Goal: Task Accomplishment & Management: Use online tool/utility

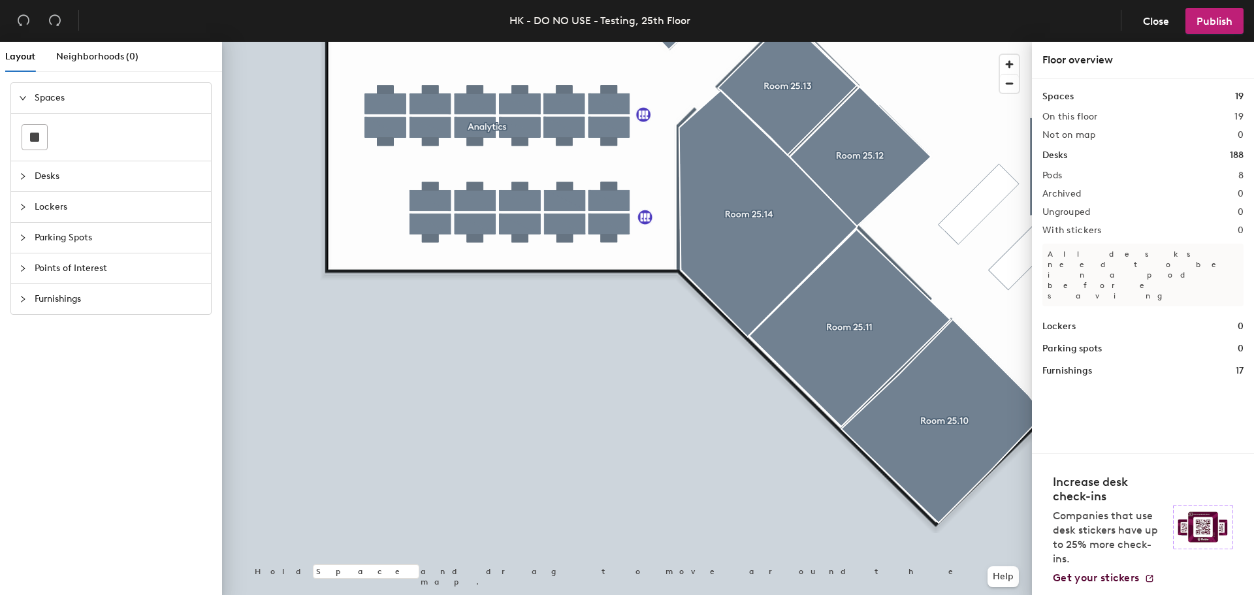
click at [524, 594] on html "Skip navigation Schedule Office People Analytics Visits Services Manage HK - DO…" at bounding box center [627, 297] width 1254 height 595
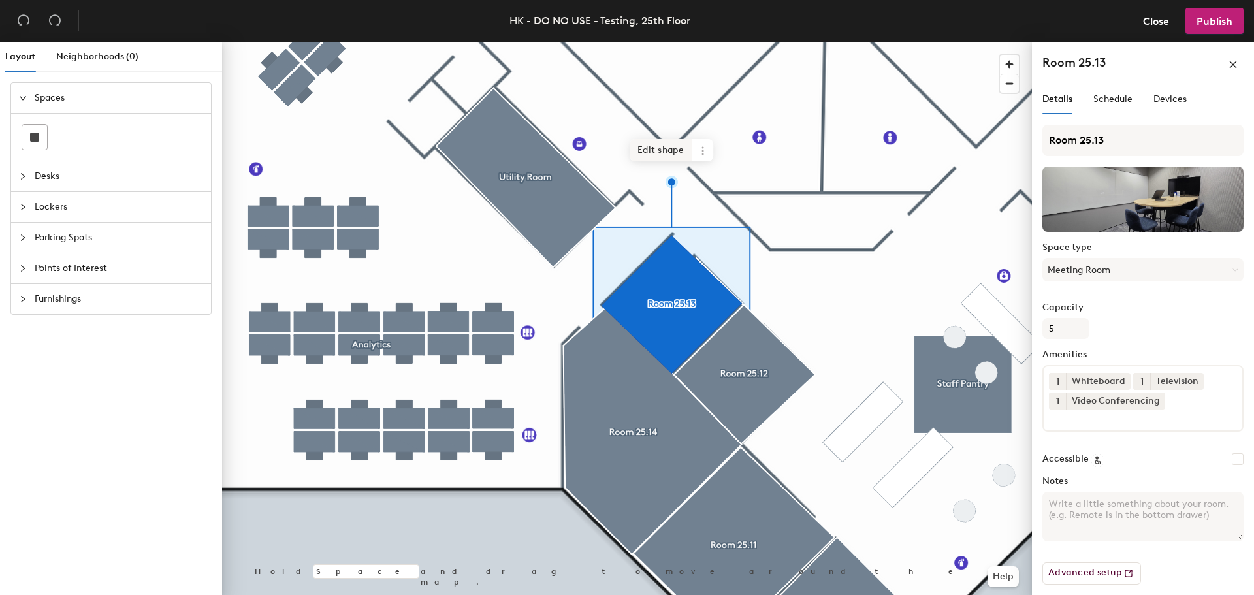
click at [673, 147] on span "Edit shape" at bounding box center [661, 150] width 63 height 22
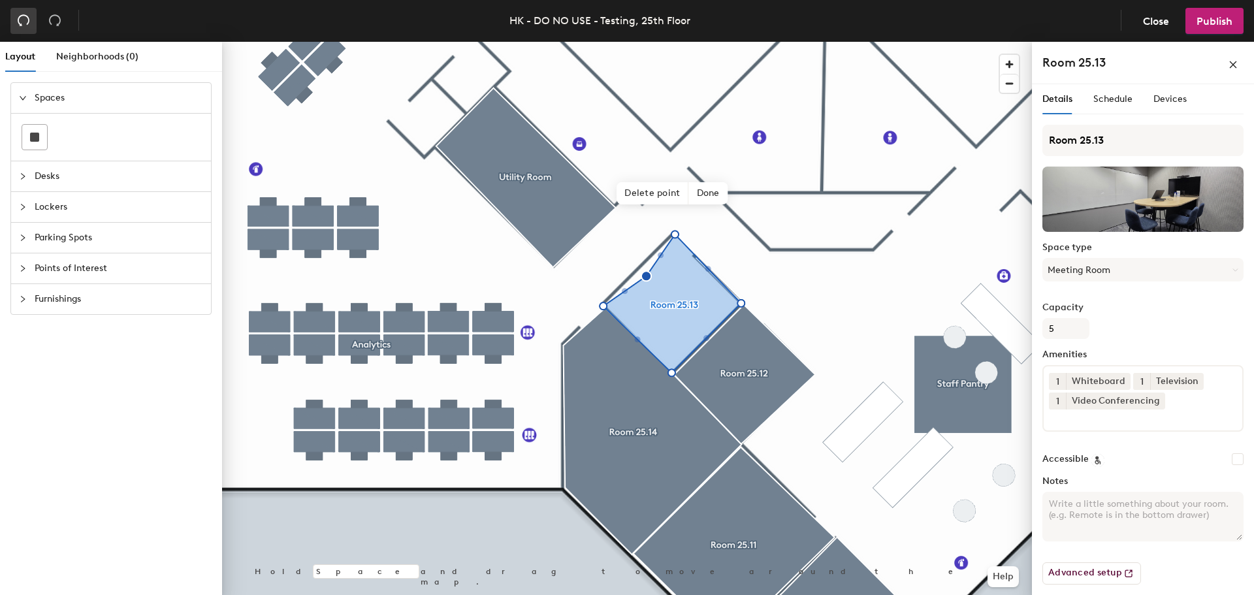
click at [21, 17] on icon "undo" at bounding box center [23, 20] width 13 height 13
click at [21, 16] on icon "undo" at bounding box center [23, 20] width 13 height 13
click at [21, 16] on icon "undo" at bounding box center [24, 20] width 12 height 11
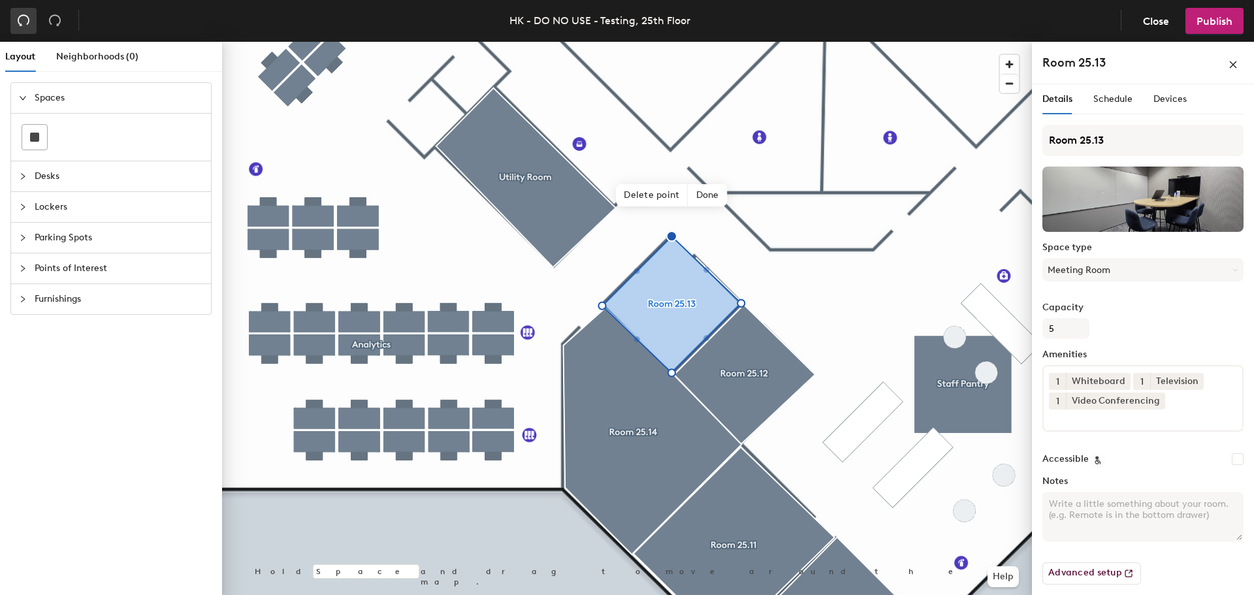
click at [21, 16] on icon "undo" at bounding box center [24, 20] width 12 height 11
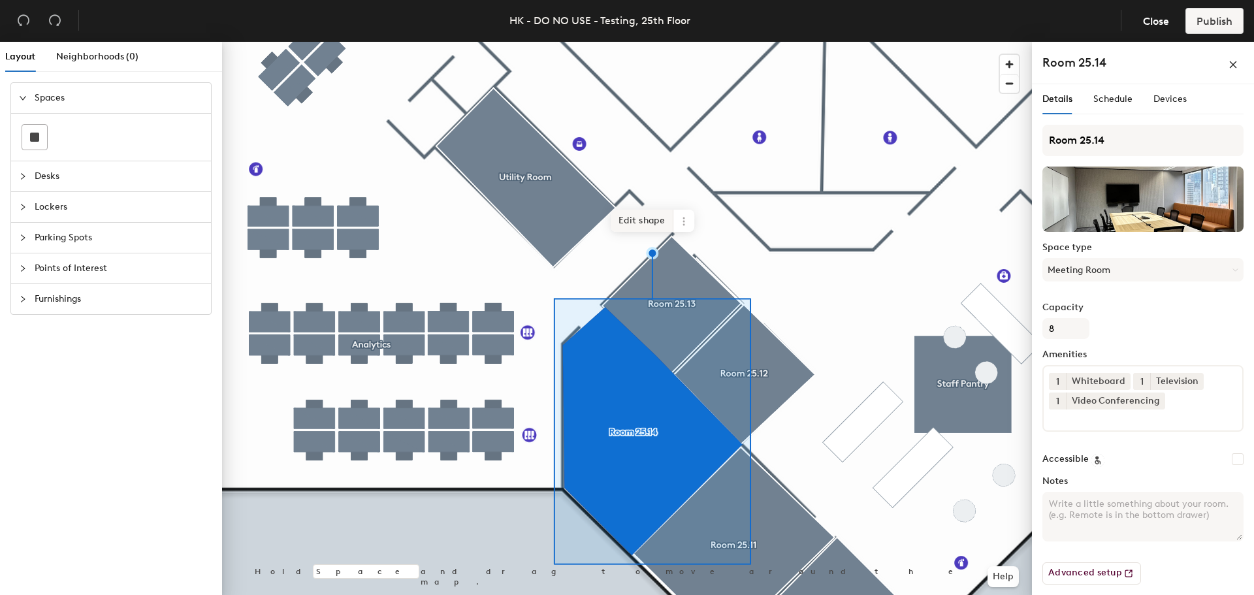
click at [637, 219] on span "Edit shape" at bounding box center [642, 221] width 63 height 22
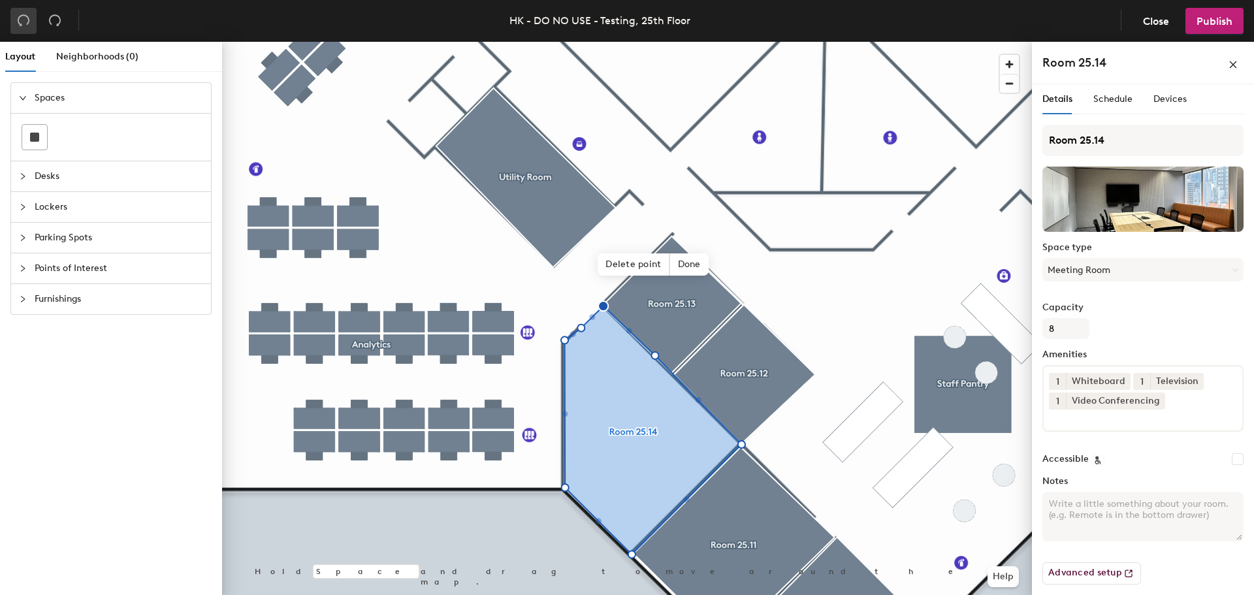
click at [24, 12] on button "button" at bounding box center [23, 21] width 26 height 26
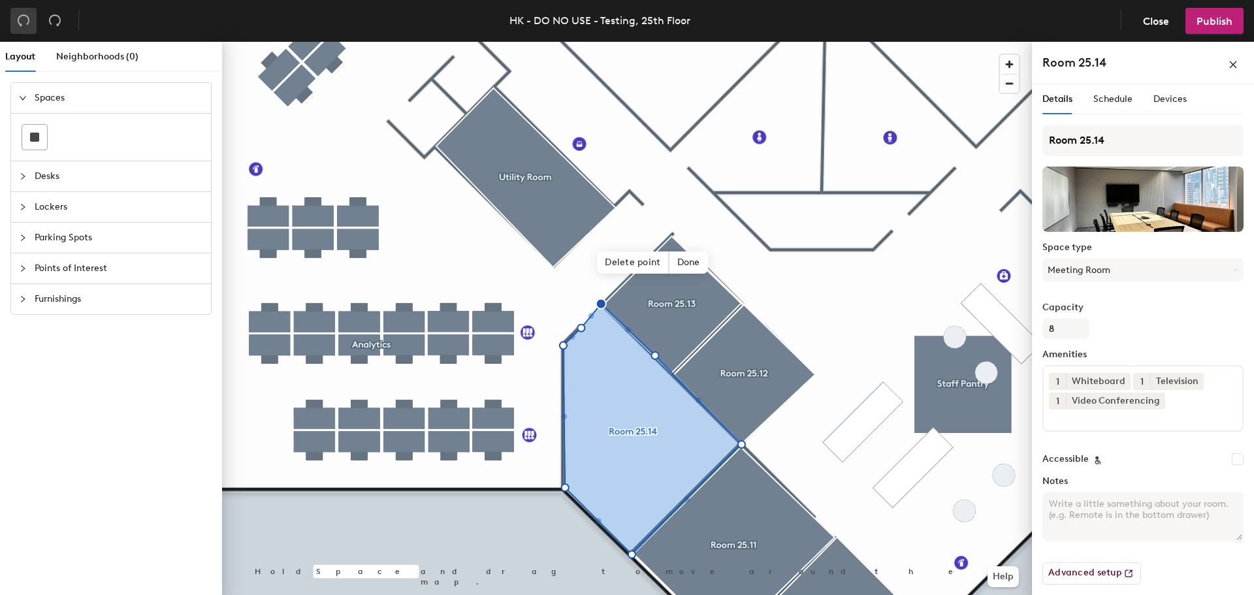
click at [24, 12] on button "button" at bounding box center [23, 21] width 26 height 26
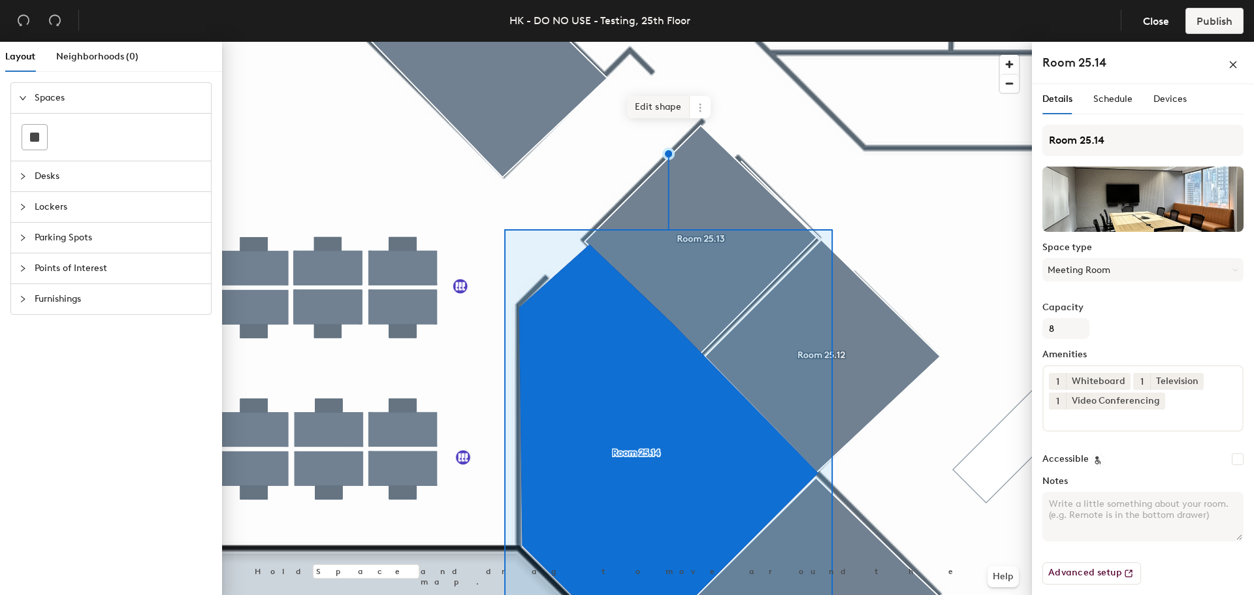
click at [658, 103] on span "Edit shape" at bounding box center [658, 107] width 63 height 22
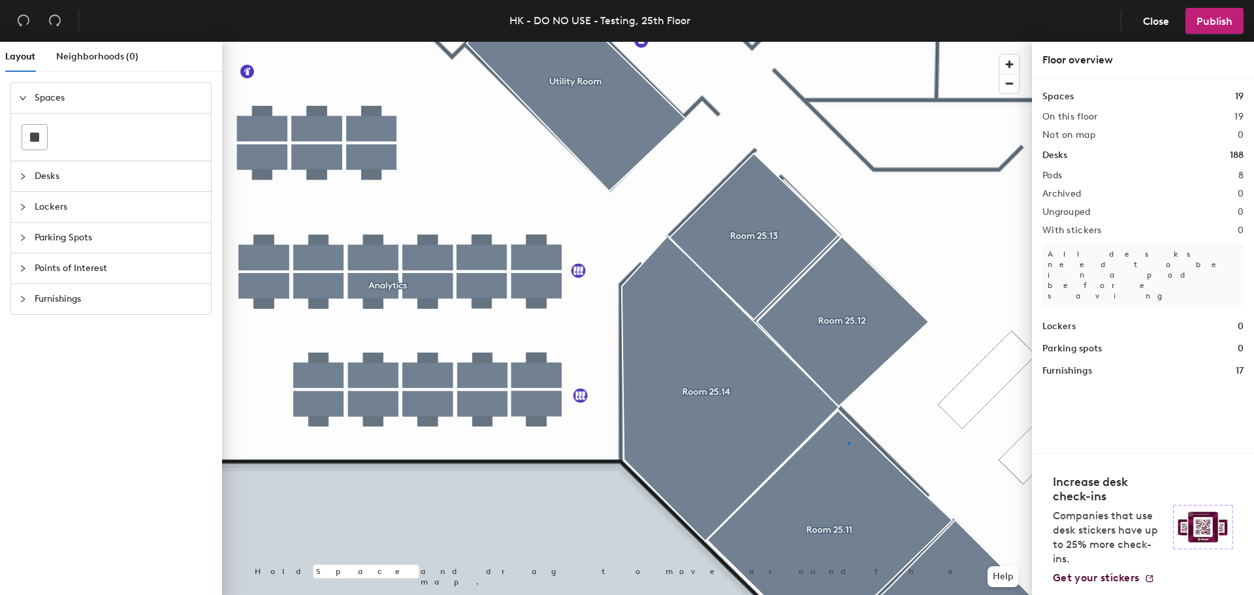
click at [848, 42] on div at bounding box center [627, 42] width 810 height 0
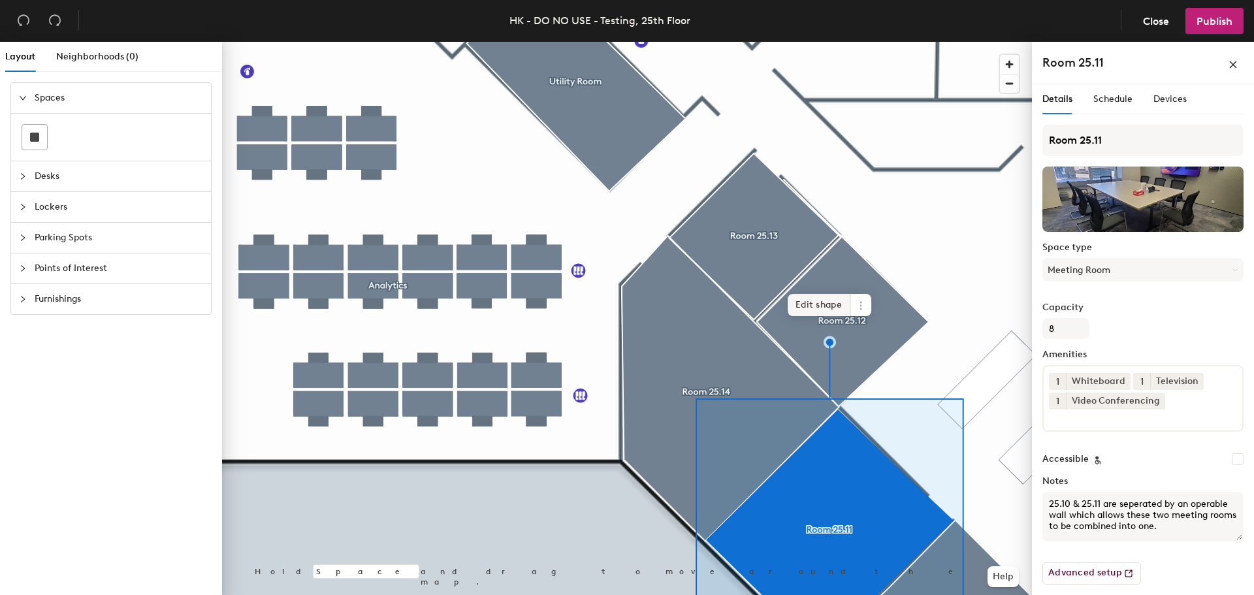
click at [826, 304] on span "Edit shape" at bounding box center [819, 305] width 63 height 22
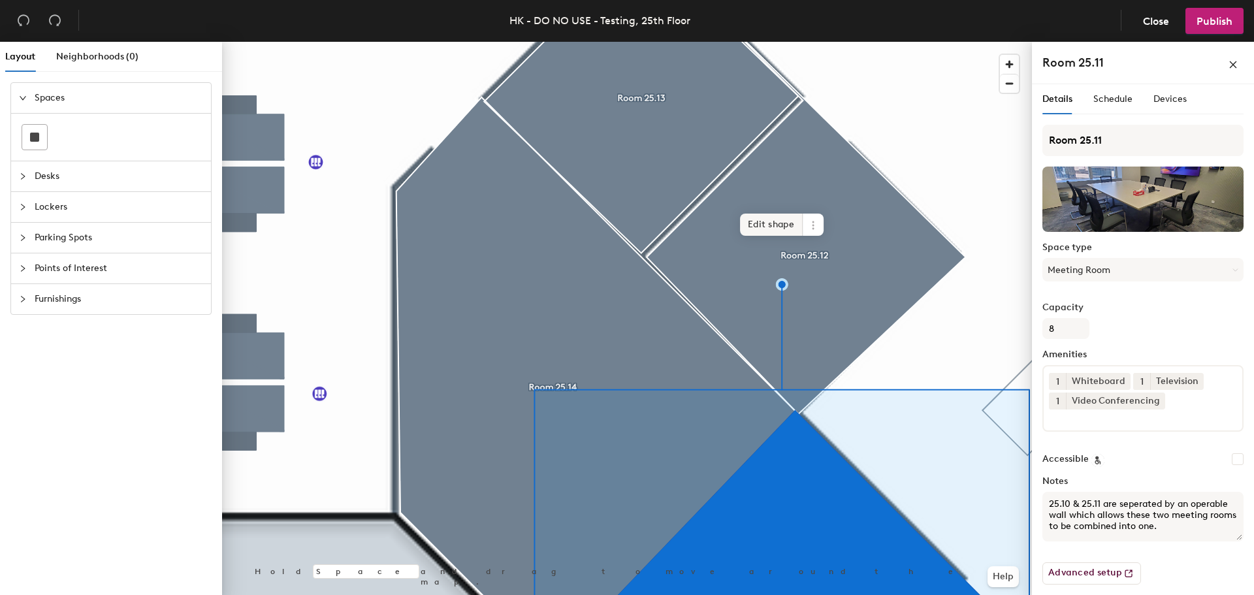
click at [778, 227] on span "Edit shape" at bounding box center [771, 225] width 63 height 22
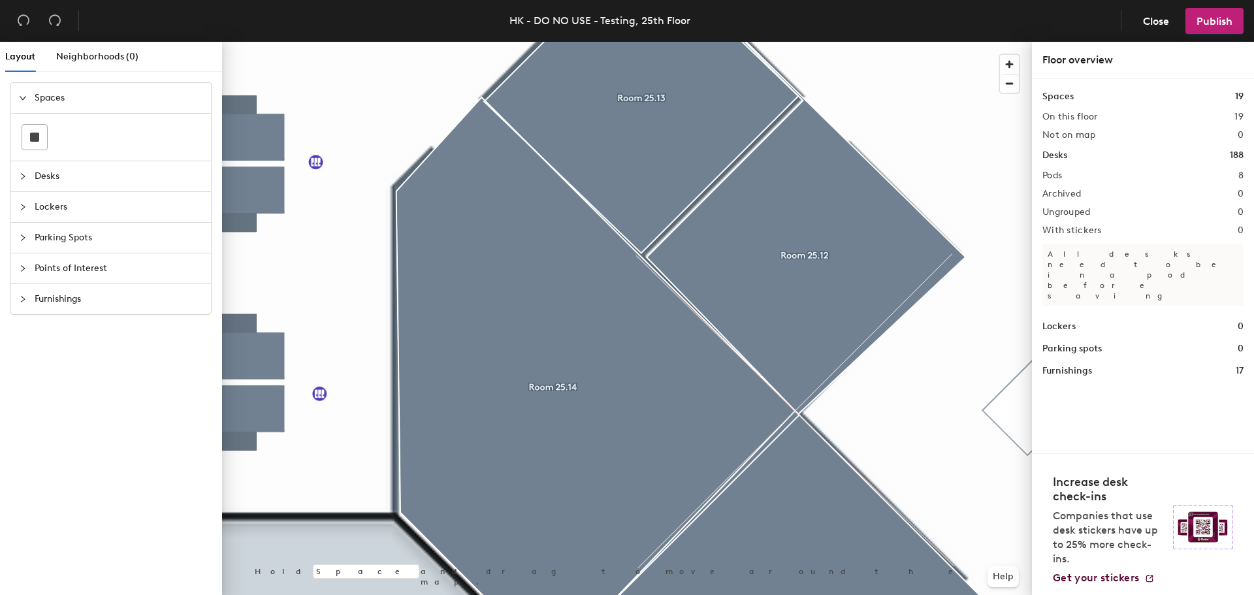
click at [779, 42] on div at bounding box center [627, 42] width 810 height 0
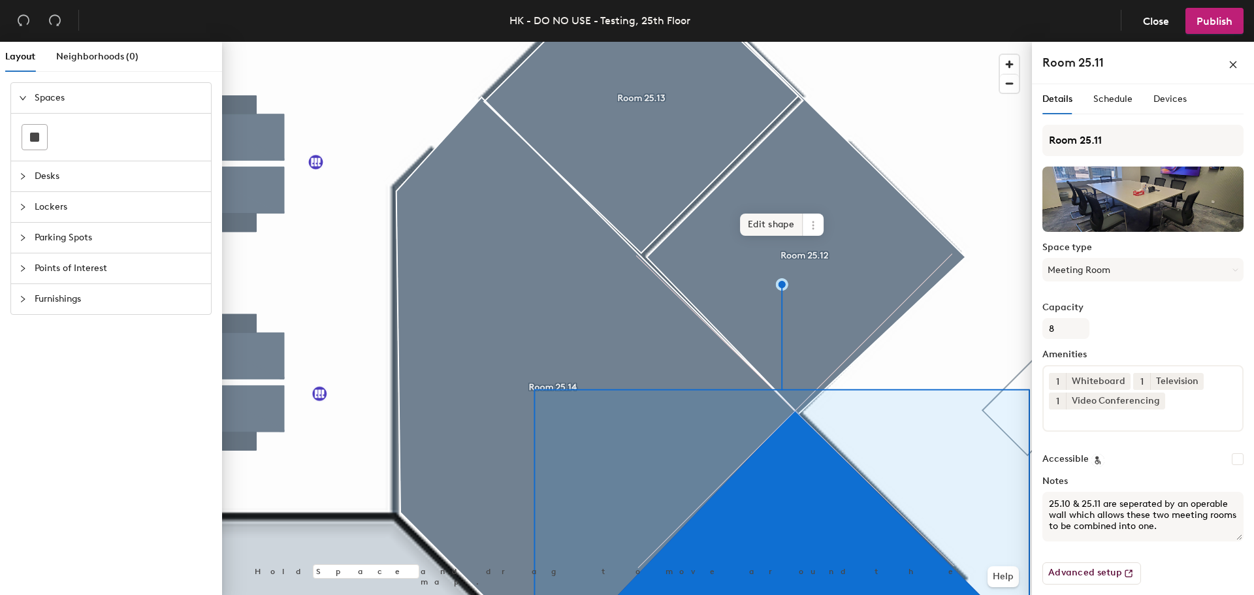
click at [777, 225] on span "Edit shape" at bounding box center [771, 225] width 63 height 22
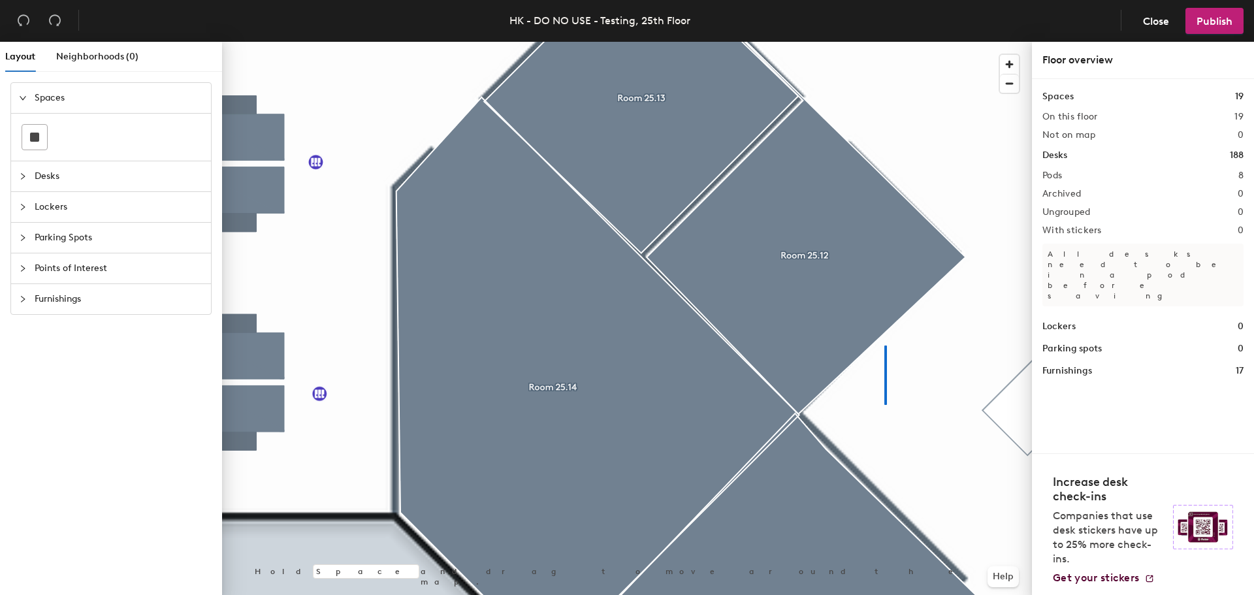
click at [884, 42] on div at bounding box center [627, 42] width 810 height 0
